Goal: Transaction & Acquisition: Purchase product/service

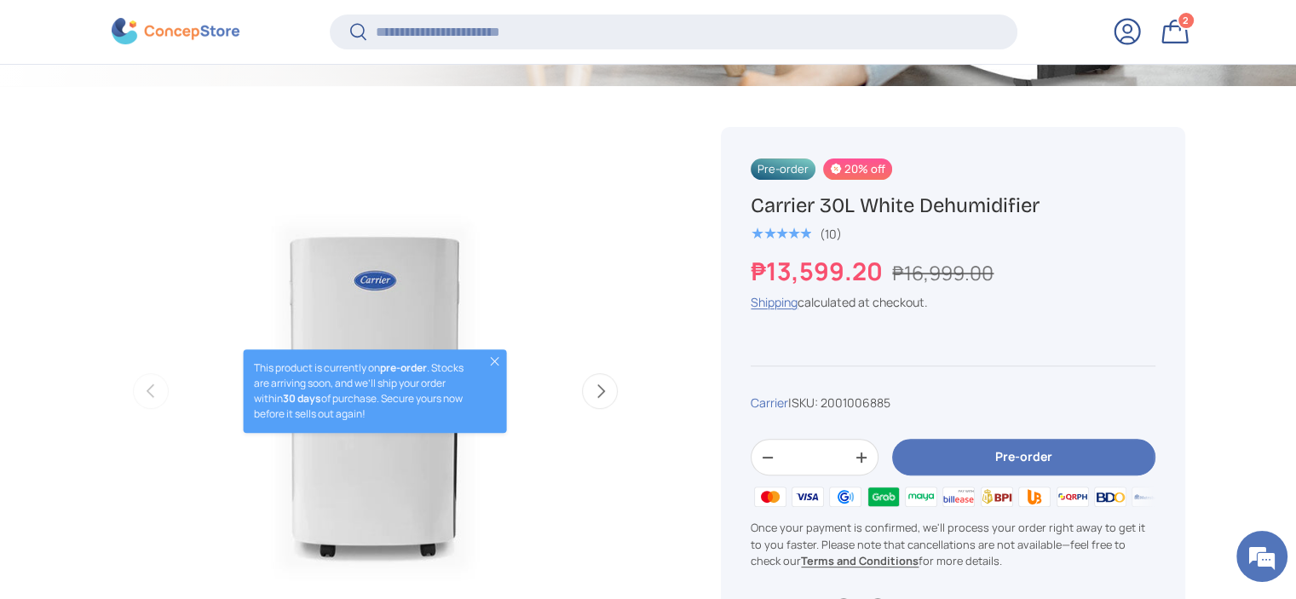
scroll to position [593, 0]
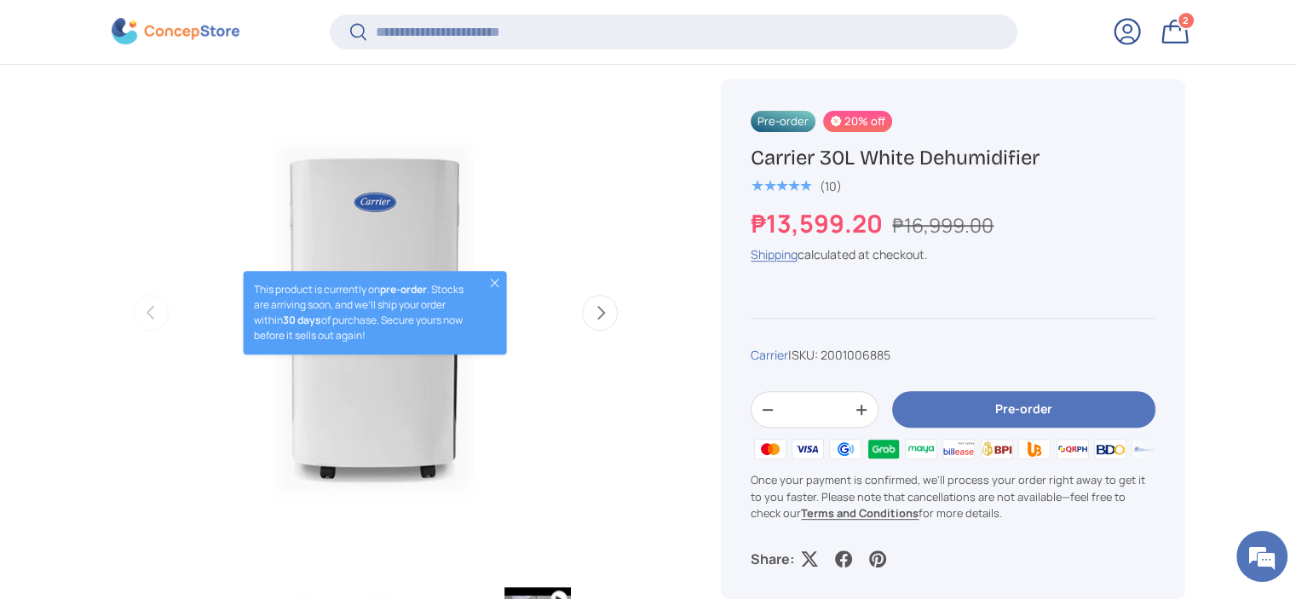
click at [601, 318] on button "Next" at bounding box center [600, 313] width 36 height 36
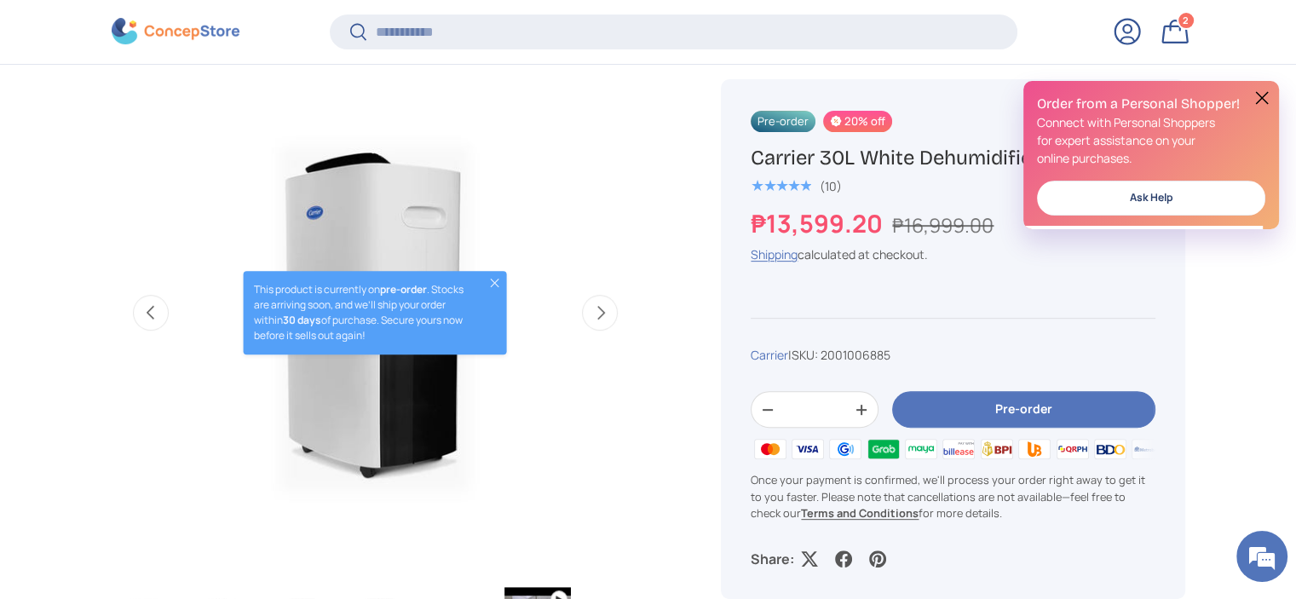
click at [601, 318] on button "Next" at bounding box center [600, 313] width 36 height 36
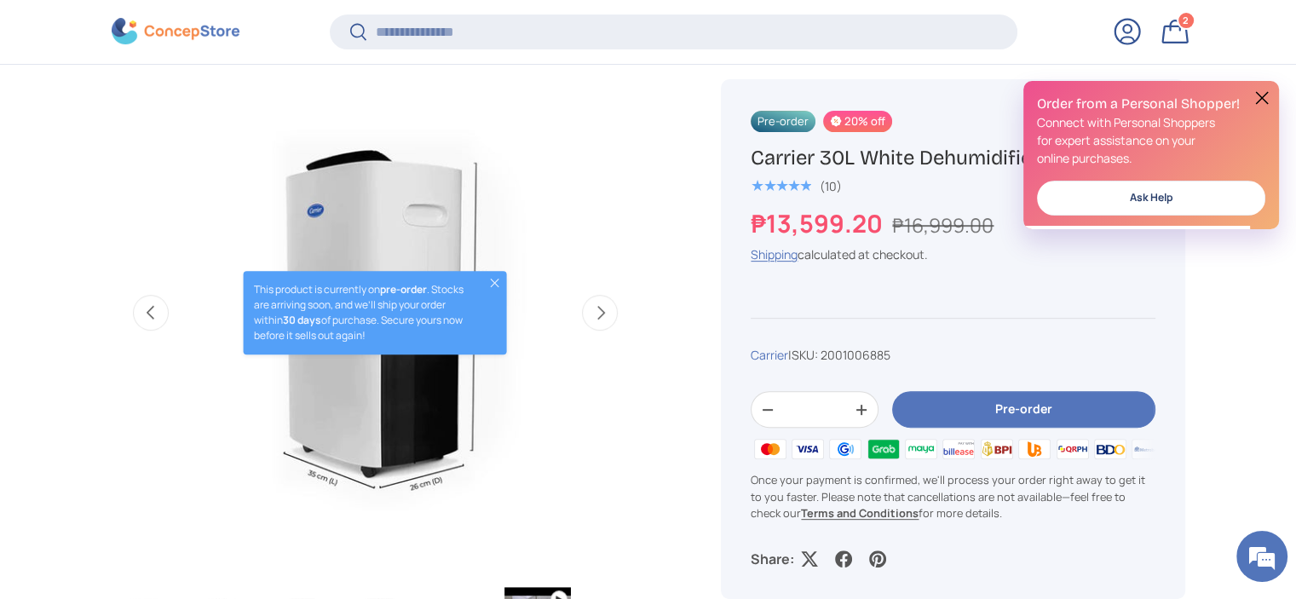
scroll to position [0, 1074]
click at [1261, 98] on button at bounding box center [1262, 98] width 20 height 20
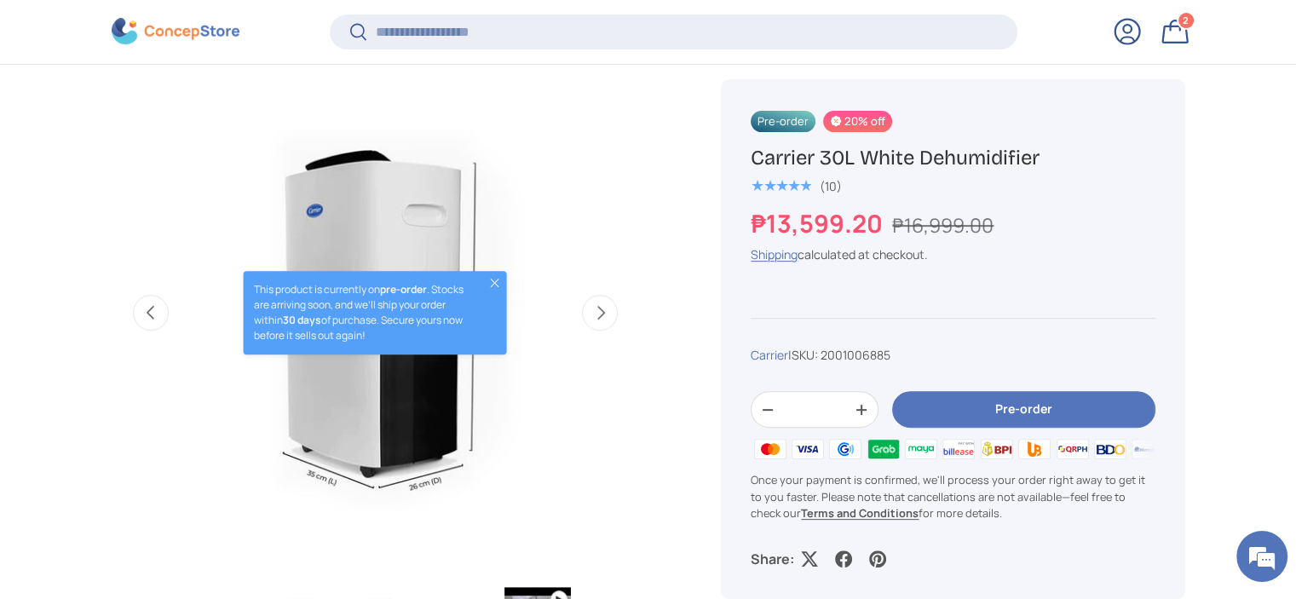
click at [499, 280] on button "Close" at bounding box center [495, 283] width 14 height 14
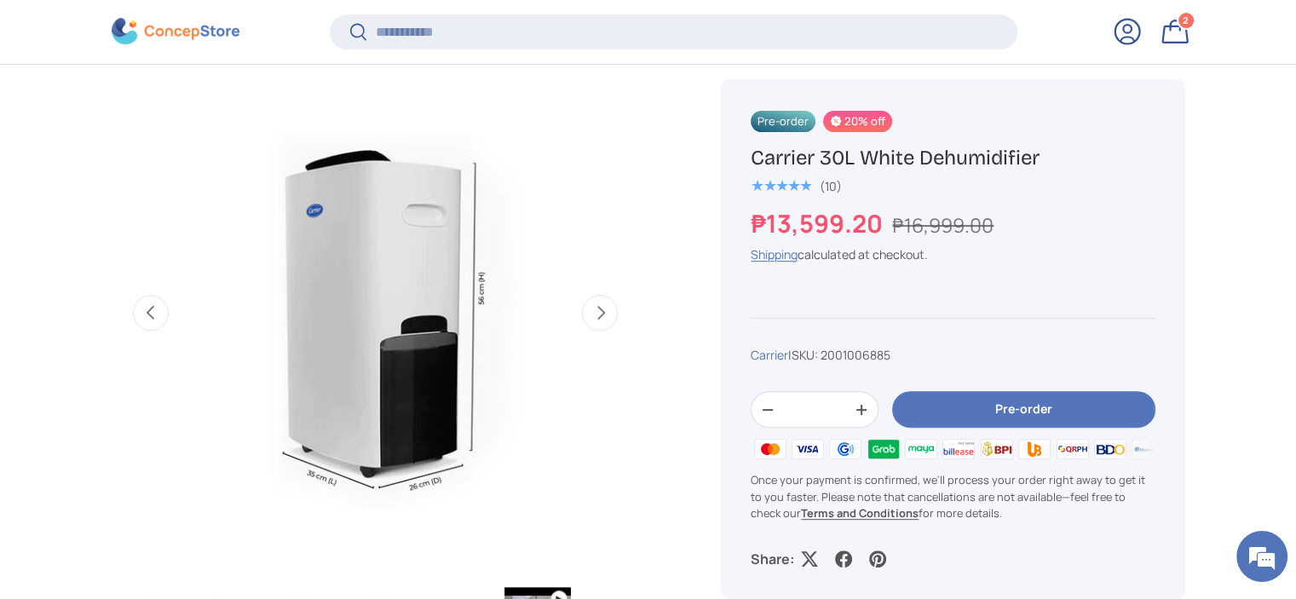
scroll to position [0, 0]
click at [609, 305] on button "Next" at bounding box center [600, 313] width 36 height 36
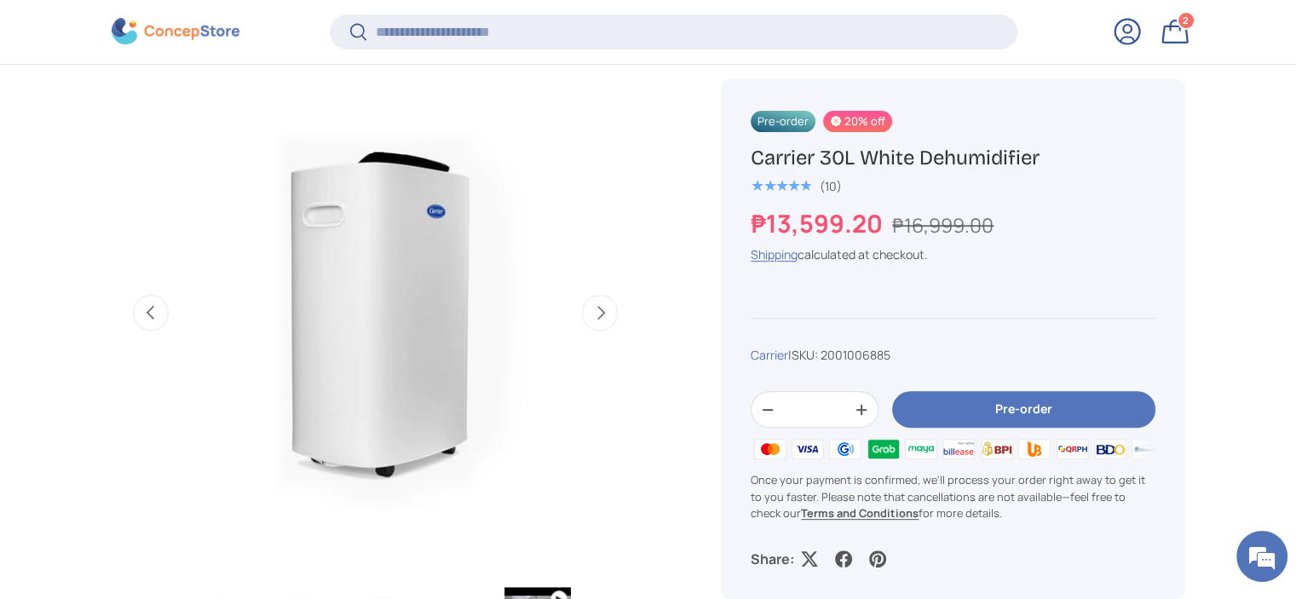
click at [603, 297] on button "Next" at bounding box center [600, 313] width 36 height 36
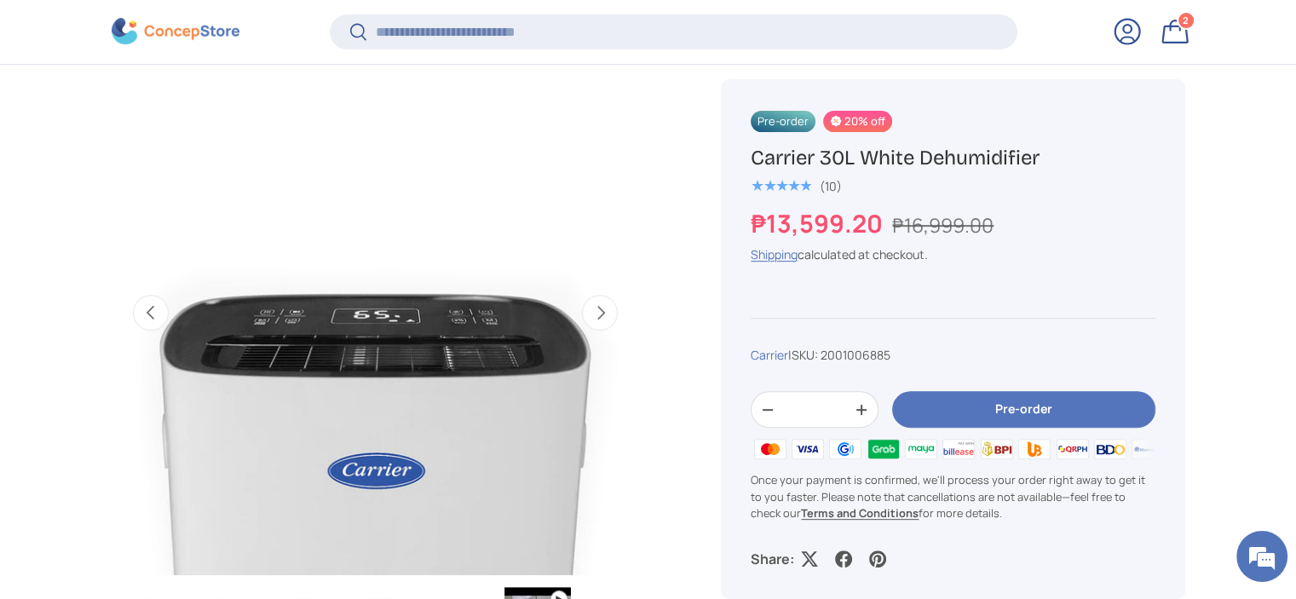
click at [603, 297] on button "Next" at bounding box center [600, 313] width 36 height 36
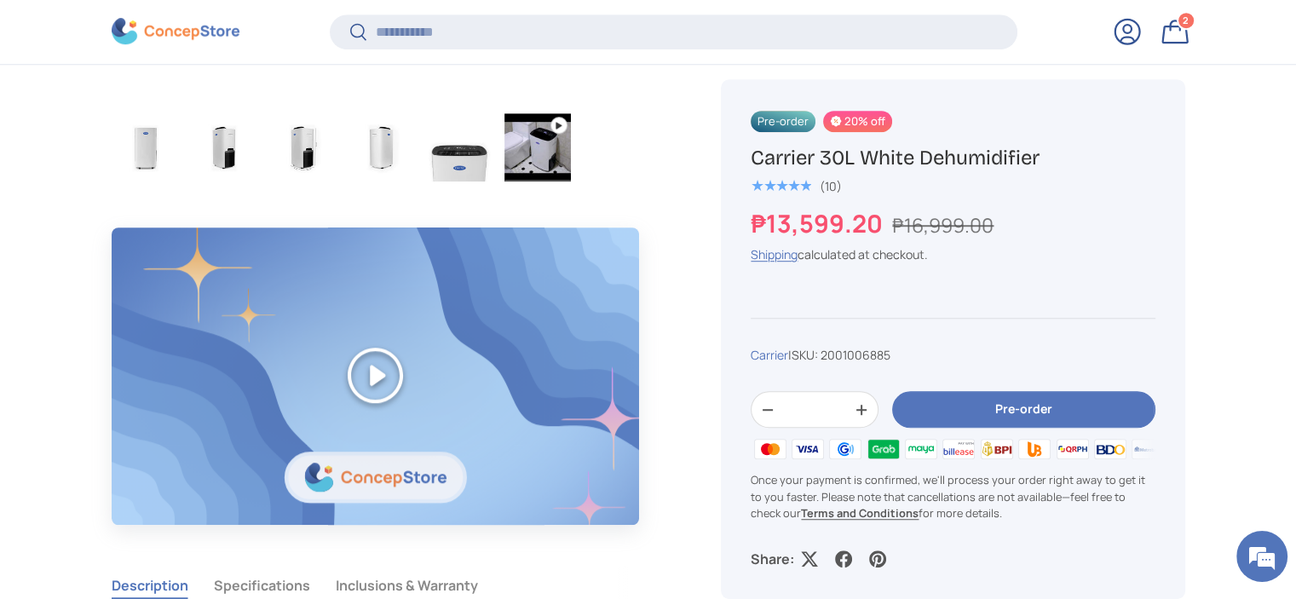
scroll to position [1189, 0]
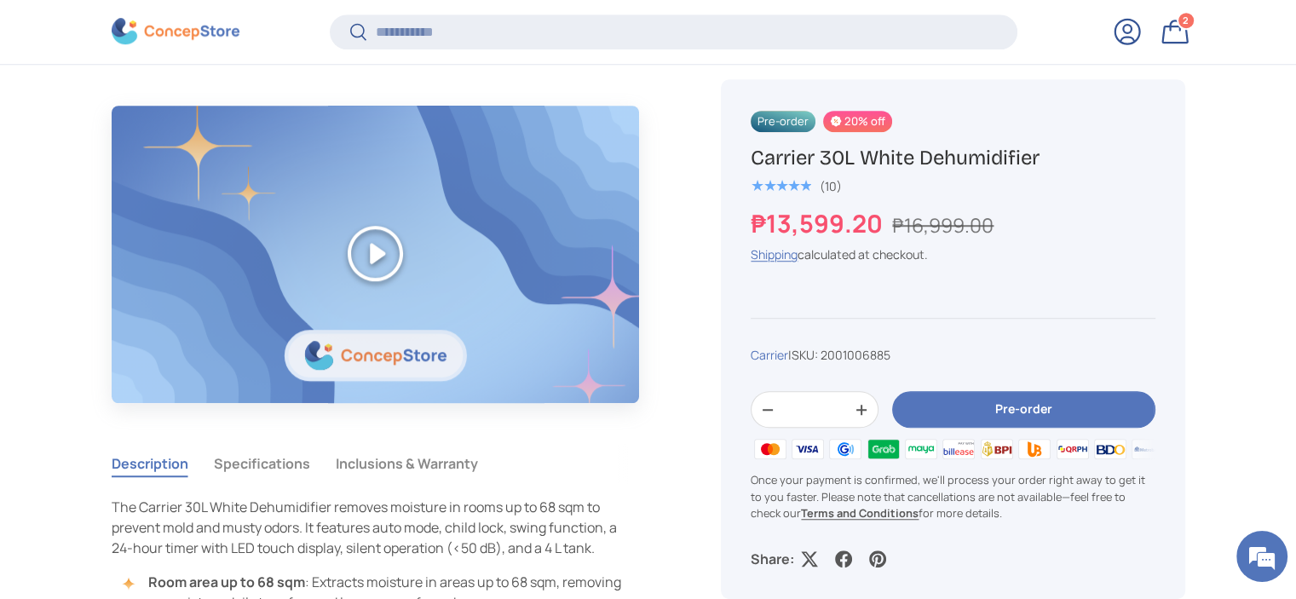
click at [405, 266] on button "Play" at bounding box center [376, 254] width 528 height 296
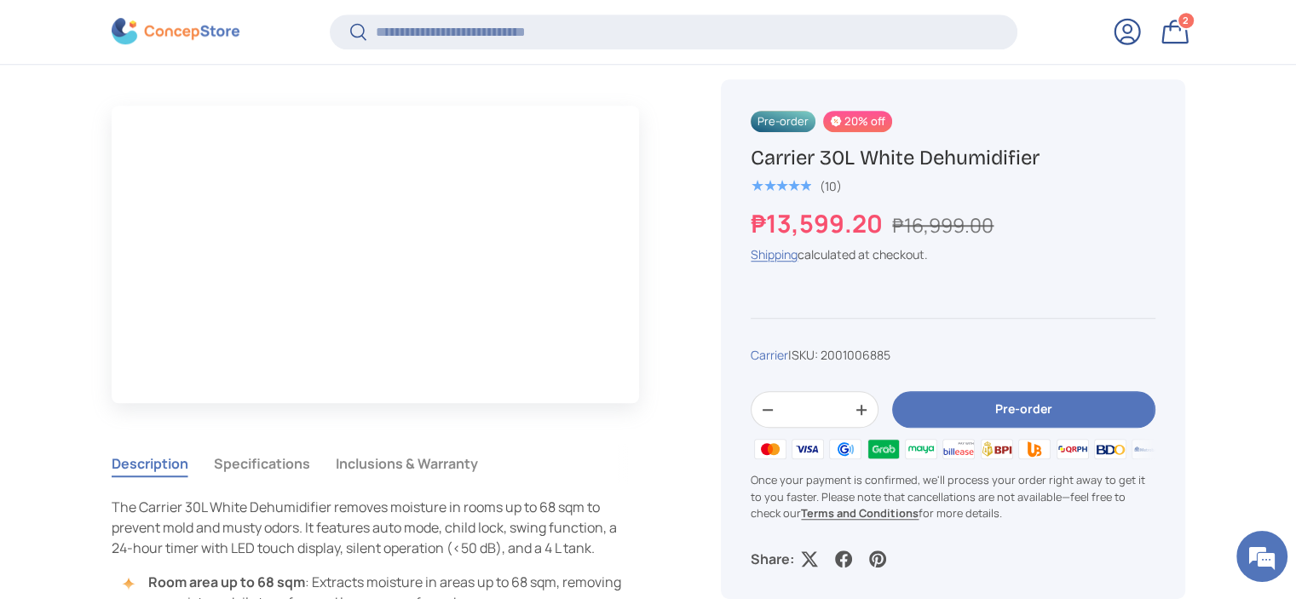
click at [695, 342] on div "Pre-order 20% off Carrier 30L White Dehumidifier ★★★★★ (10) ₱13,599.20 ₱16,999.…" at bounding box center [932, 252] width 505 height 1681
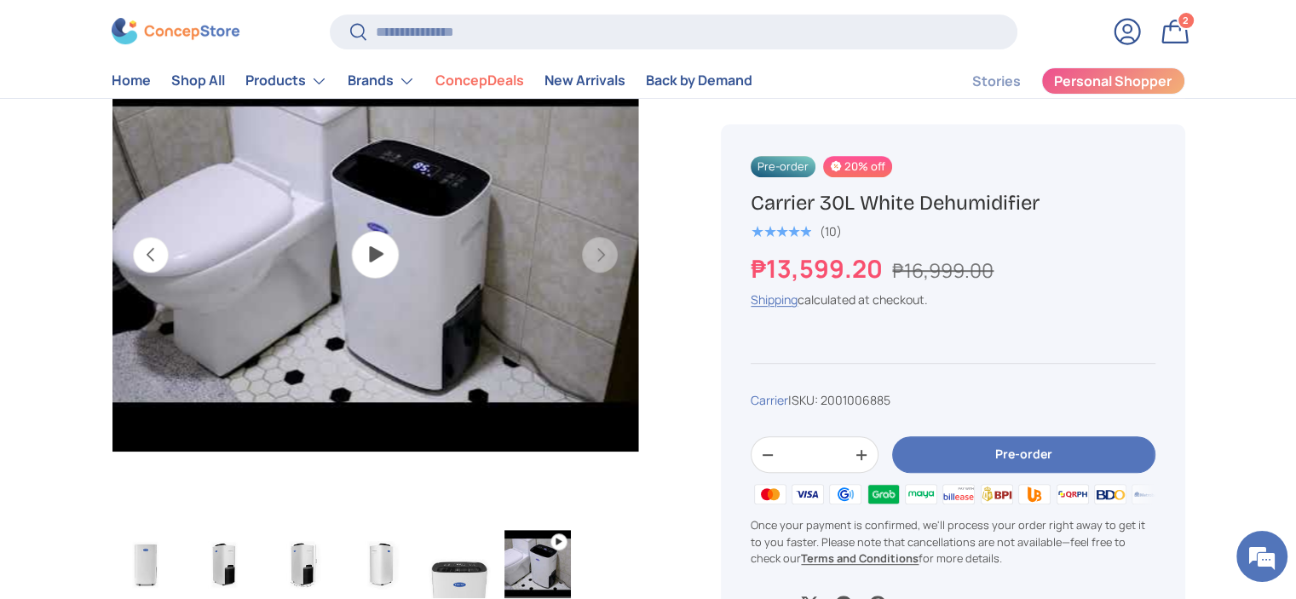
scroll to position [597, 0]
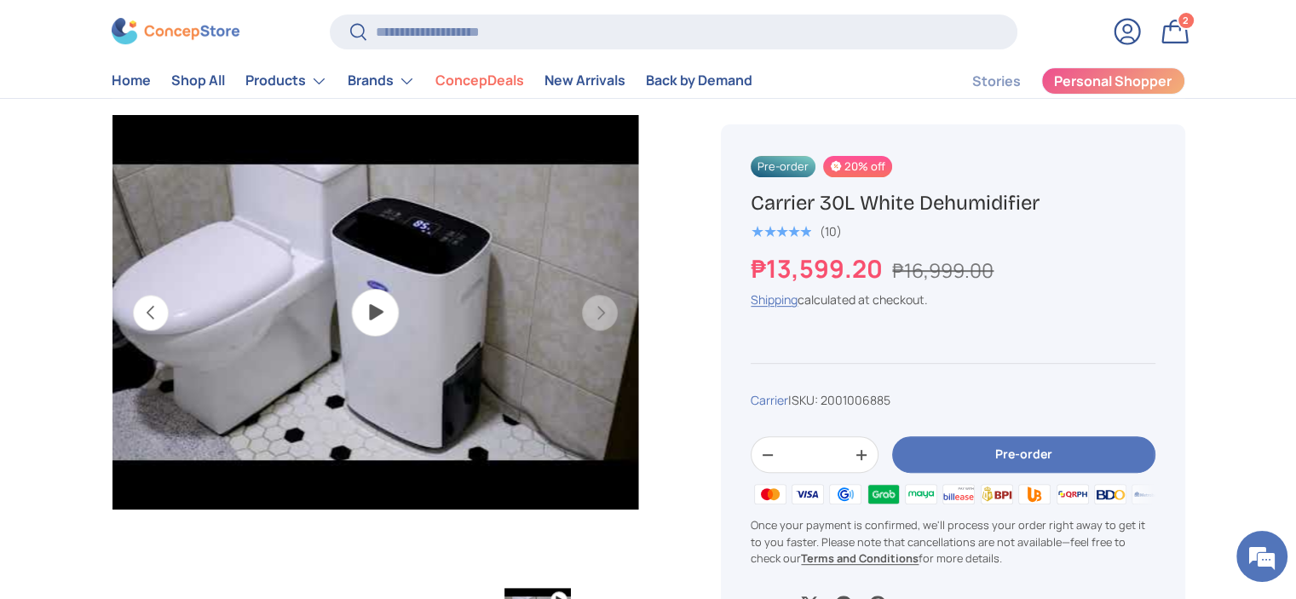
click at [384, 330] on img "Gallery Viewer" at bounding box center [375, 312] width 527 height 527
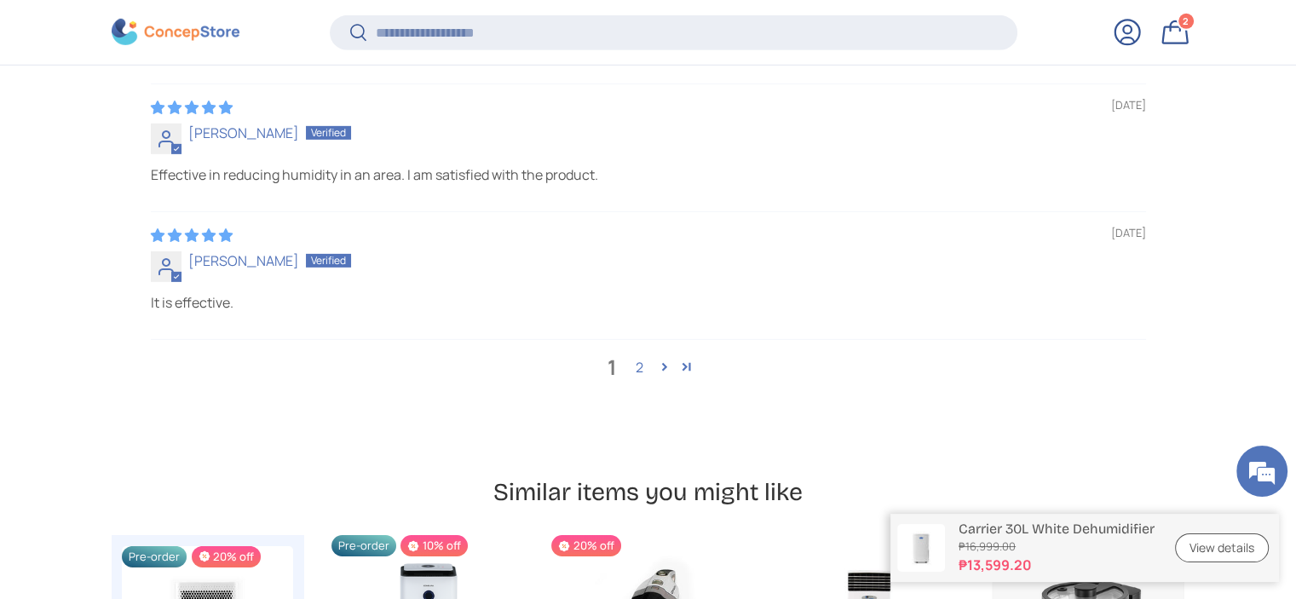
scroll to position [5536, 0]
